Goal: Transaction & Acquisition: Purchase product/service

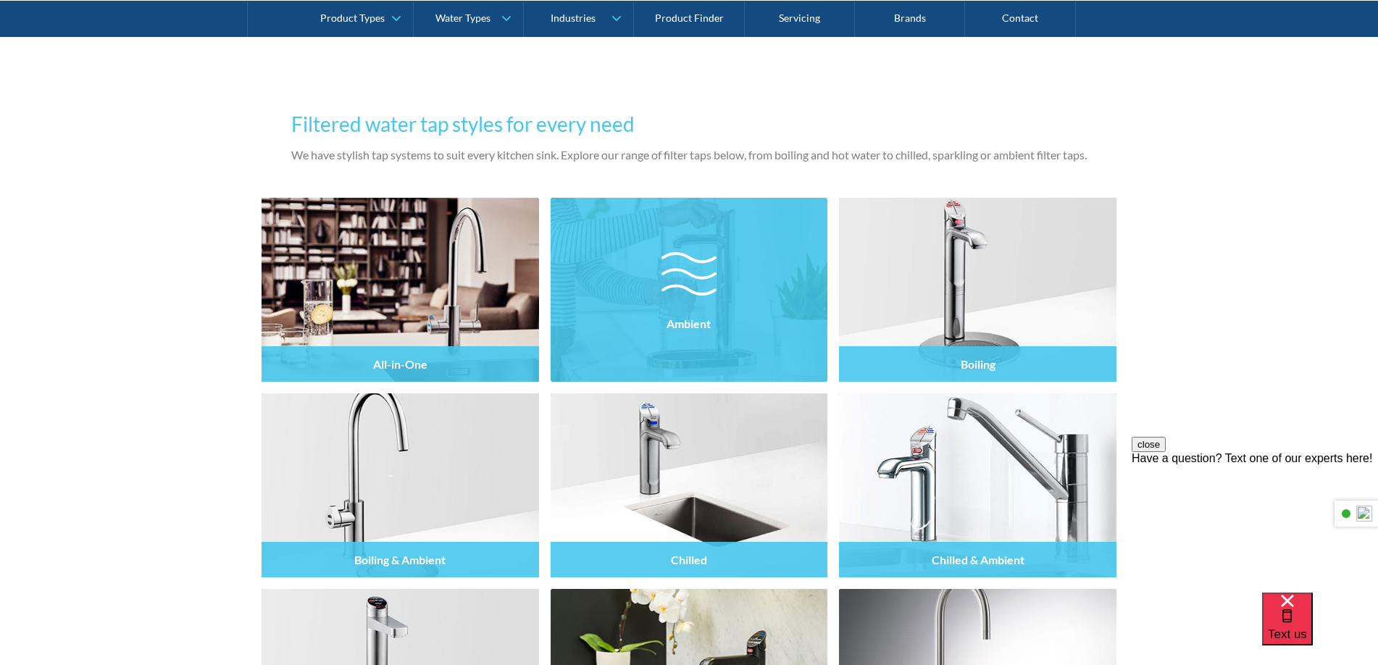
scroll to position [1377, 0]
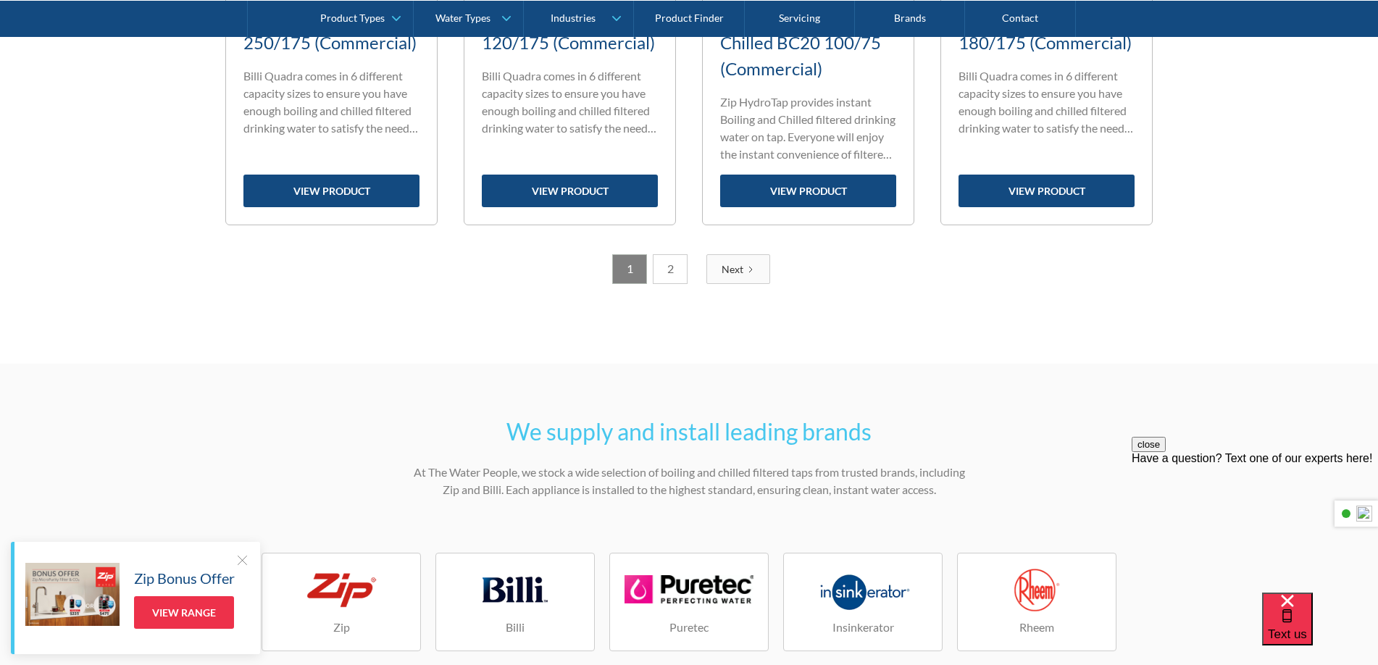
scroll to position [2101, 0]
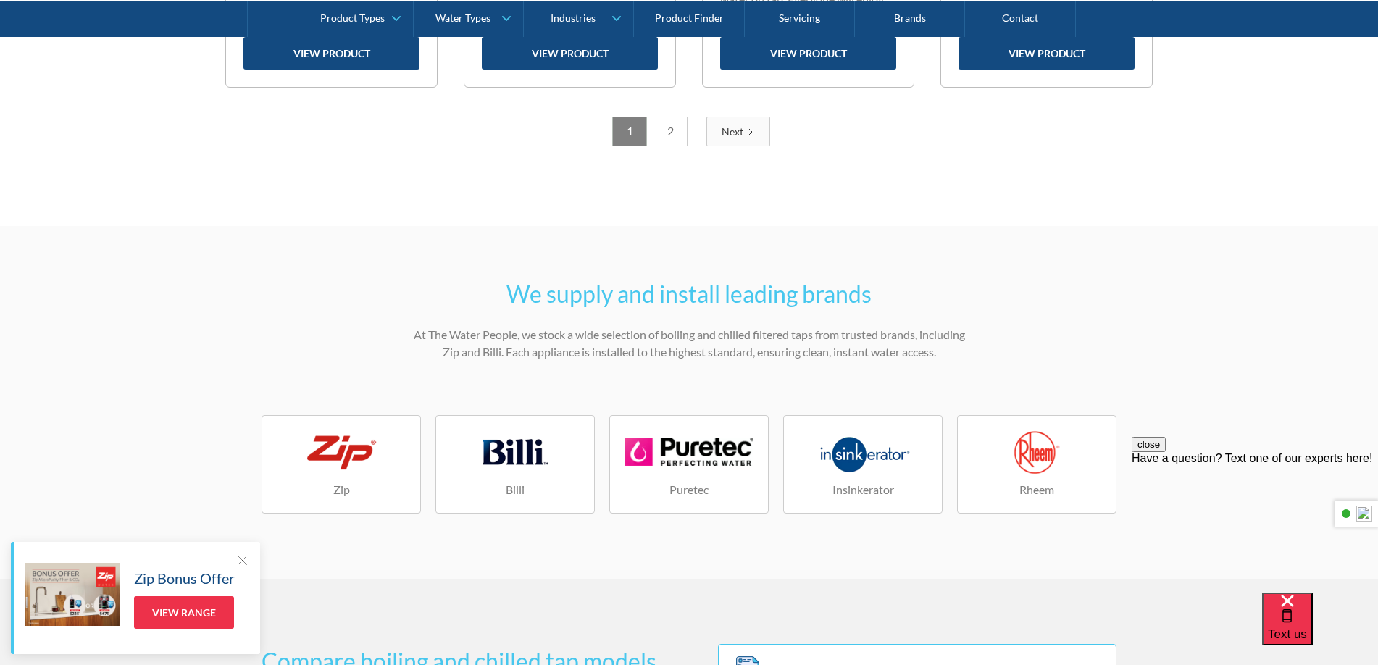
click at [663, 135] on link "2" at bounding box center [670, 132] width 35 height 30
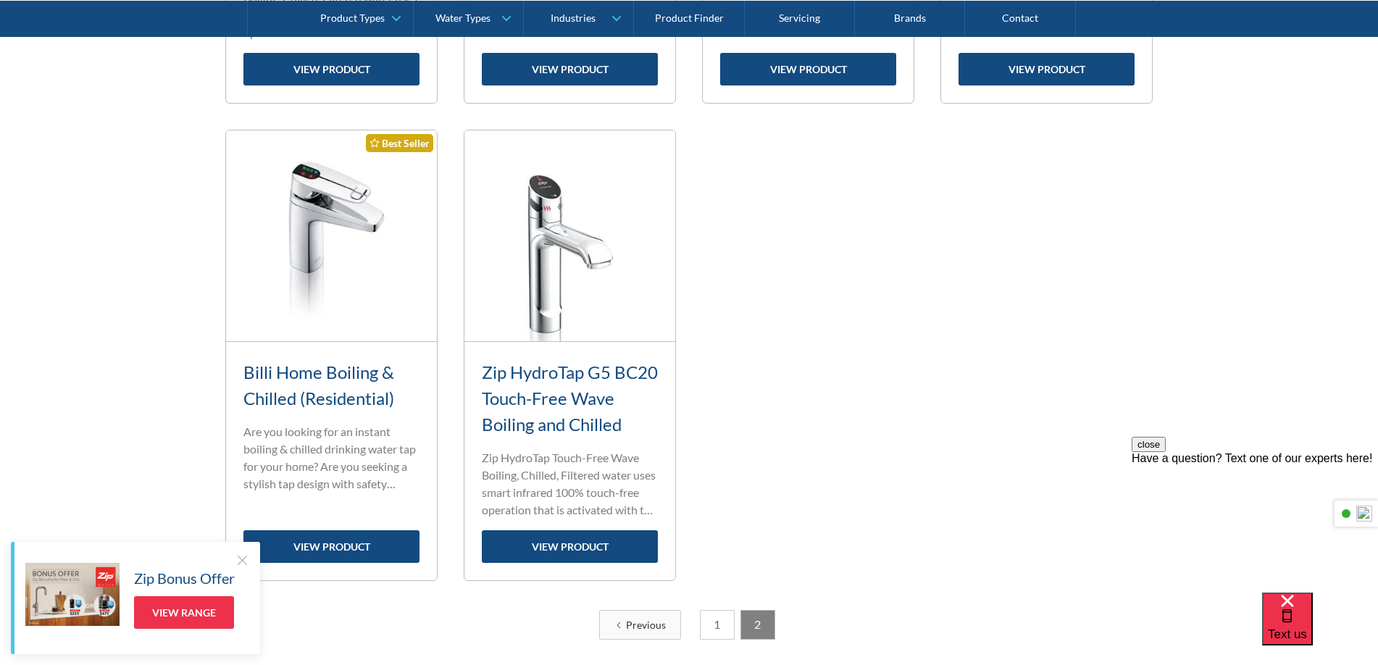
scroll to position [1530, 0]
click at [239, 558] on div at bounding box center [242, 560] width 14 height 14
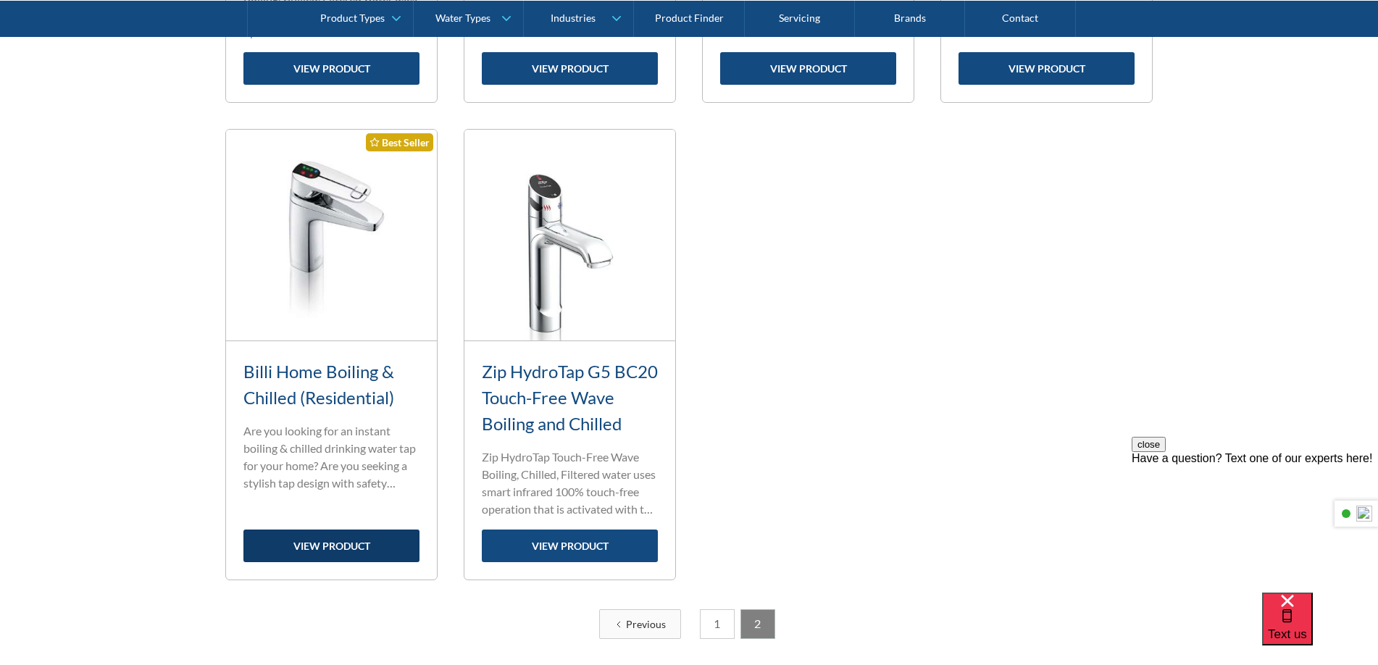
click at [314, 555] on link "view product" at bounding box center [331, 546] width 176 height 33
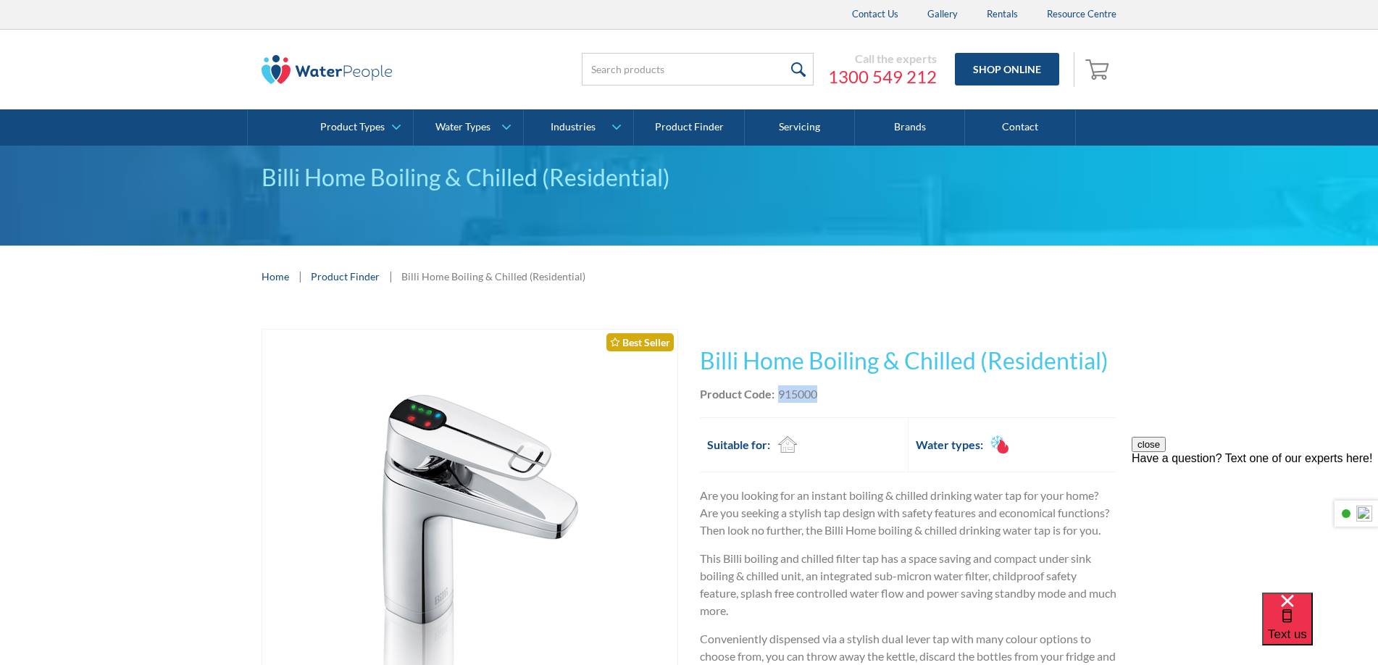
drag, startPoint x: 830, startPoint y: 395, endPoint x: 775, endPoint y: 393, distance: 55.8
click at [775, 393] on div "Product Code: 915000" at bounding box center [908, 393] width 417 height 17
copy div "915000"
